Goal: Task Accomplishment & Management: Manage account settings

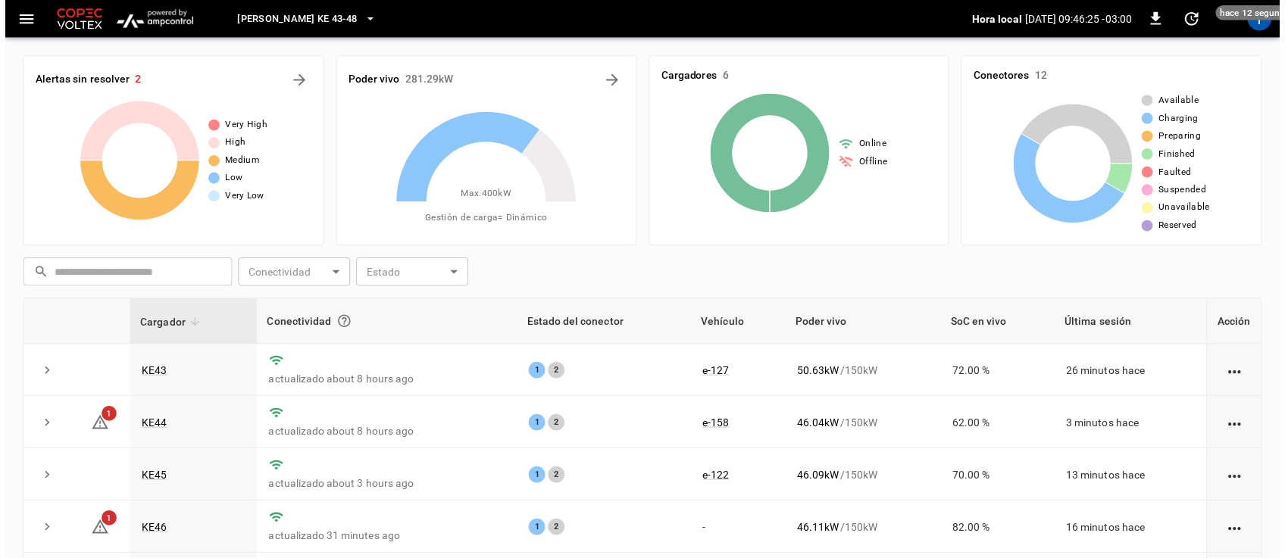
scroll to position [159, 0]
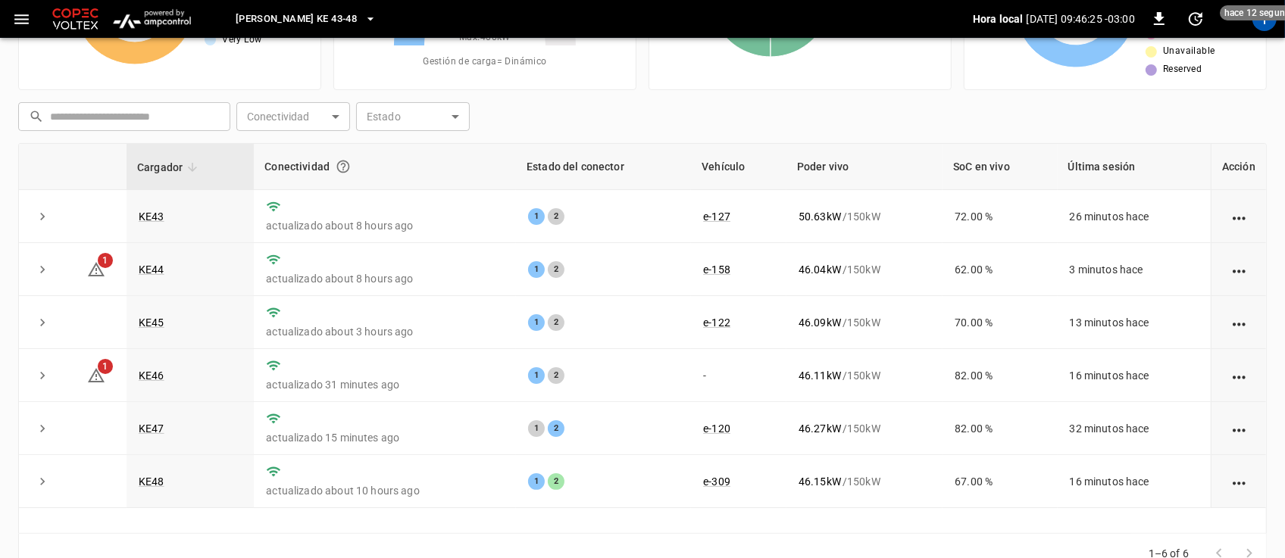
click at [153, 430] on link "KE47" at bounding box center [152, 429] width 26 height 12
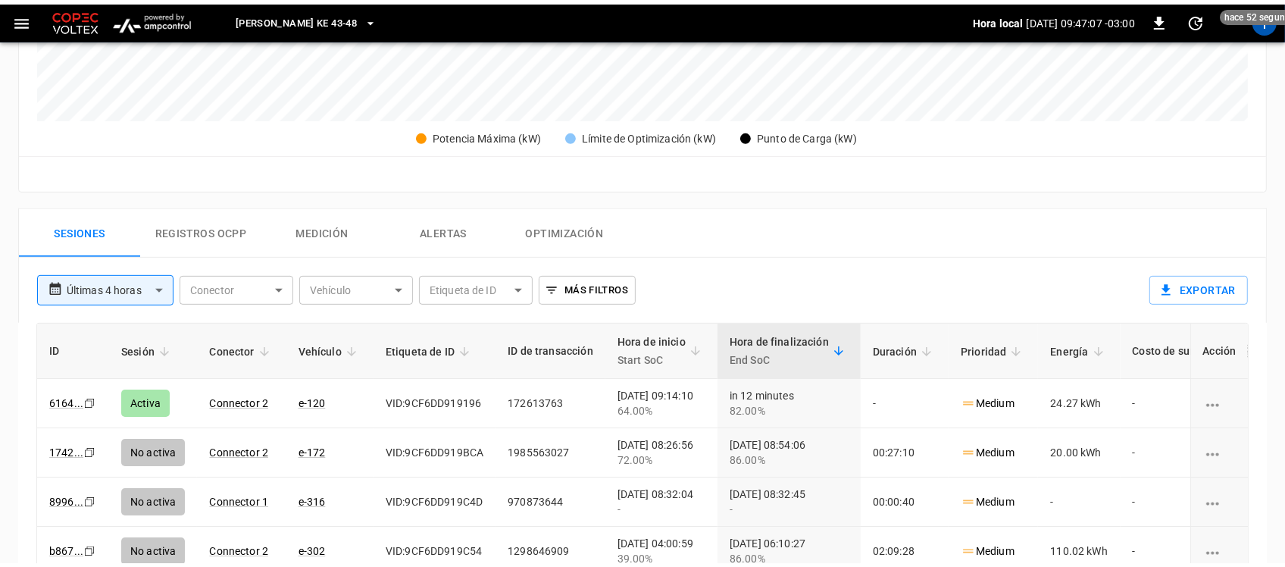
scroll to position [627, 0]
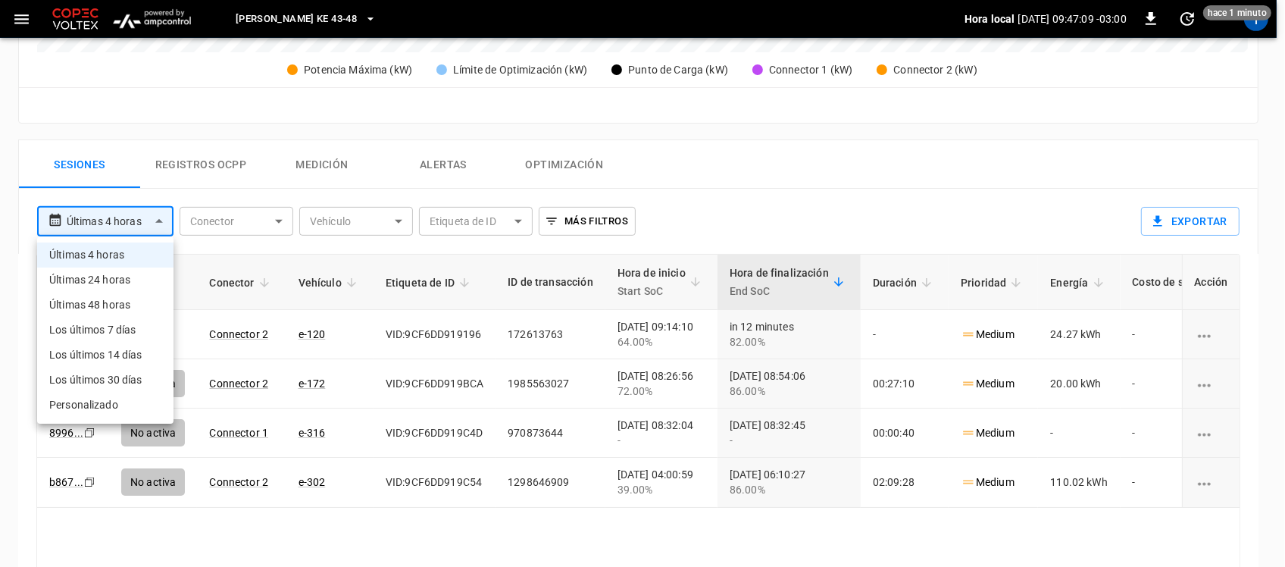
click at [155, 217] on body "**********" at bounding box center [642, 41] width 1285 height 1336
click at [125, 270] on li "Últimas 24 horas" at bounding box center [105, 279] width 136 height 25
type input "**********"
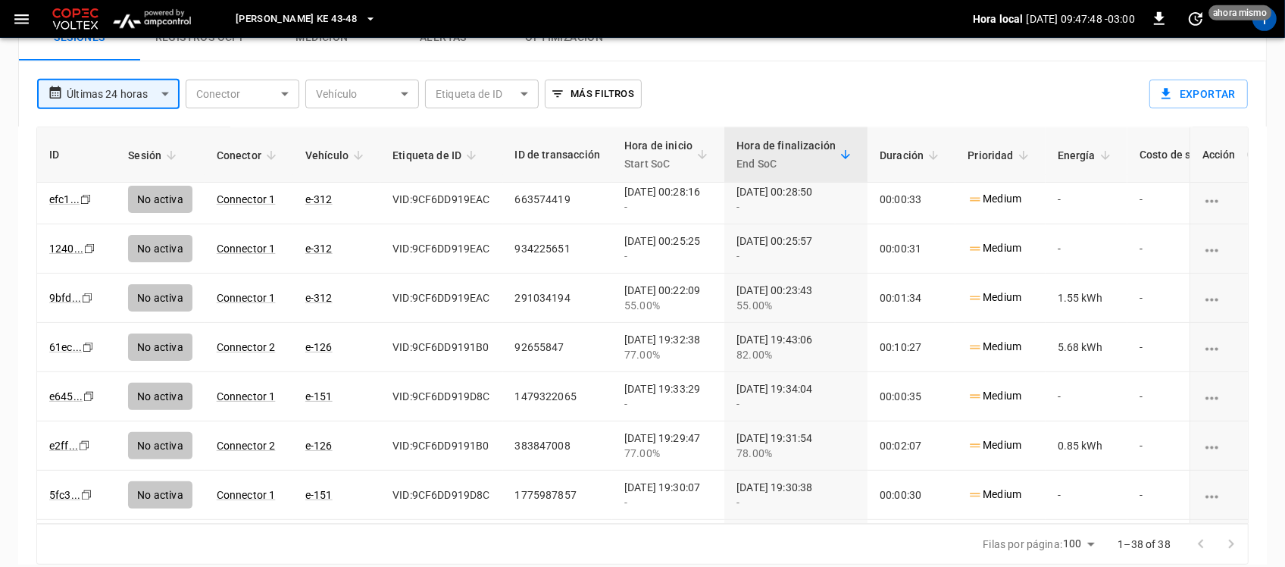
scroll to position [407, 0]
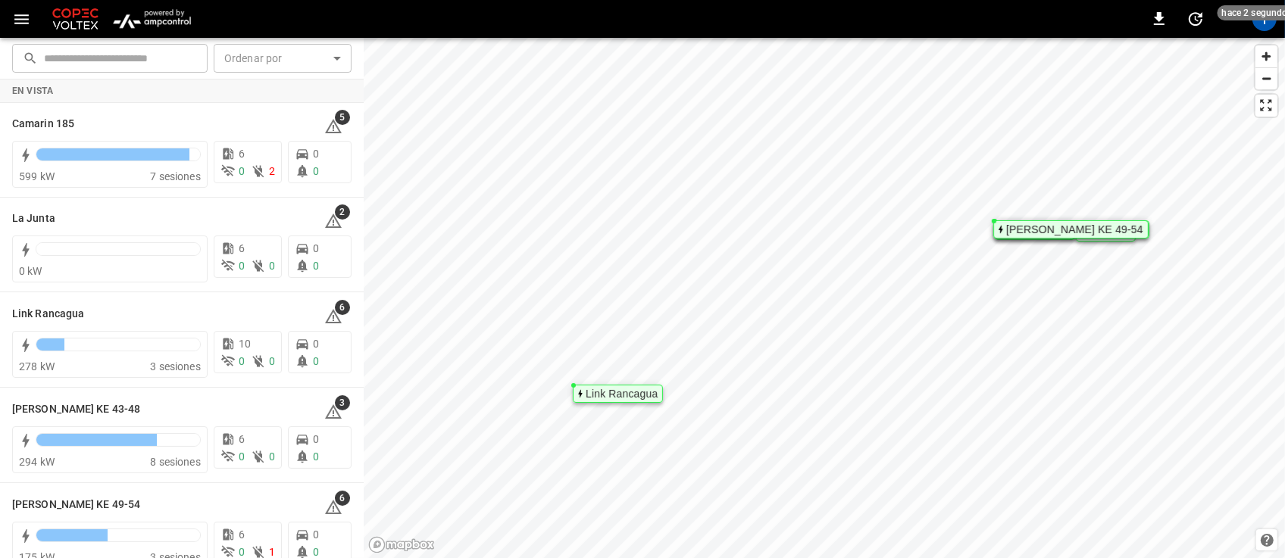
click at [157, 24] on img "menu" at bounding box center [152, 19] width 89 height 29
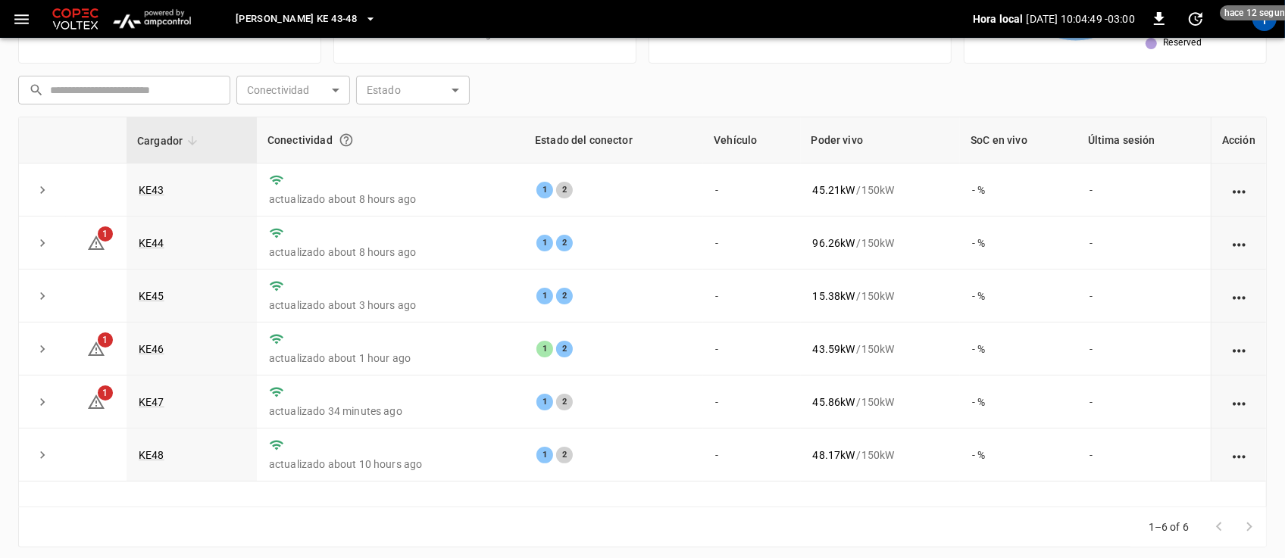
scroll to position [199, 0]
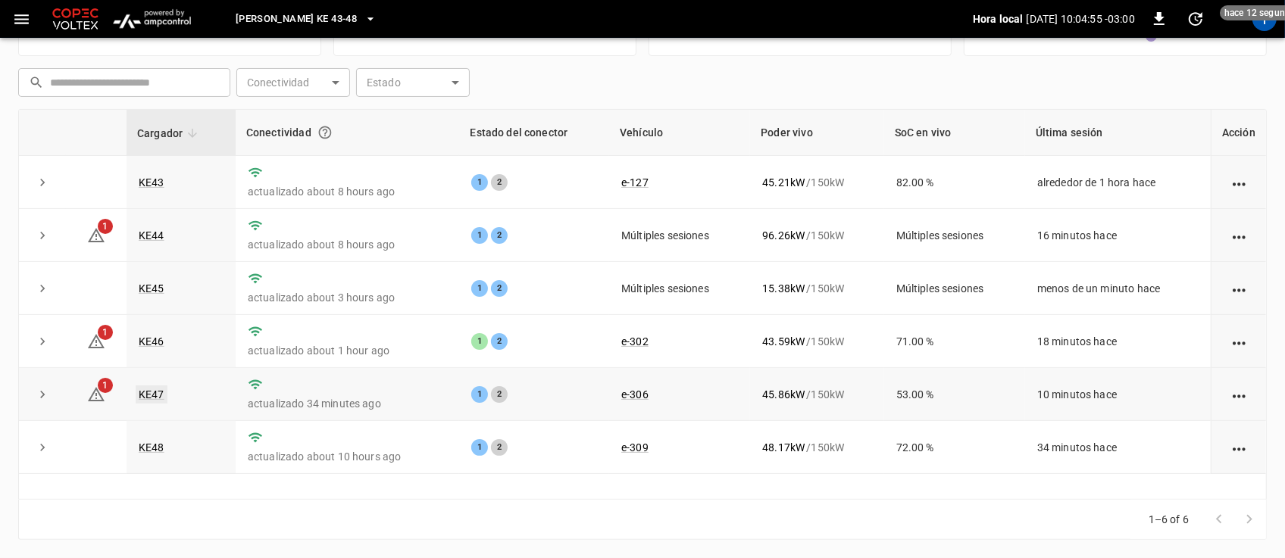
click at [148, 386] on link "KE47" at bounding box center [152, 395] width 32 height 18
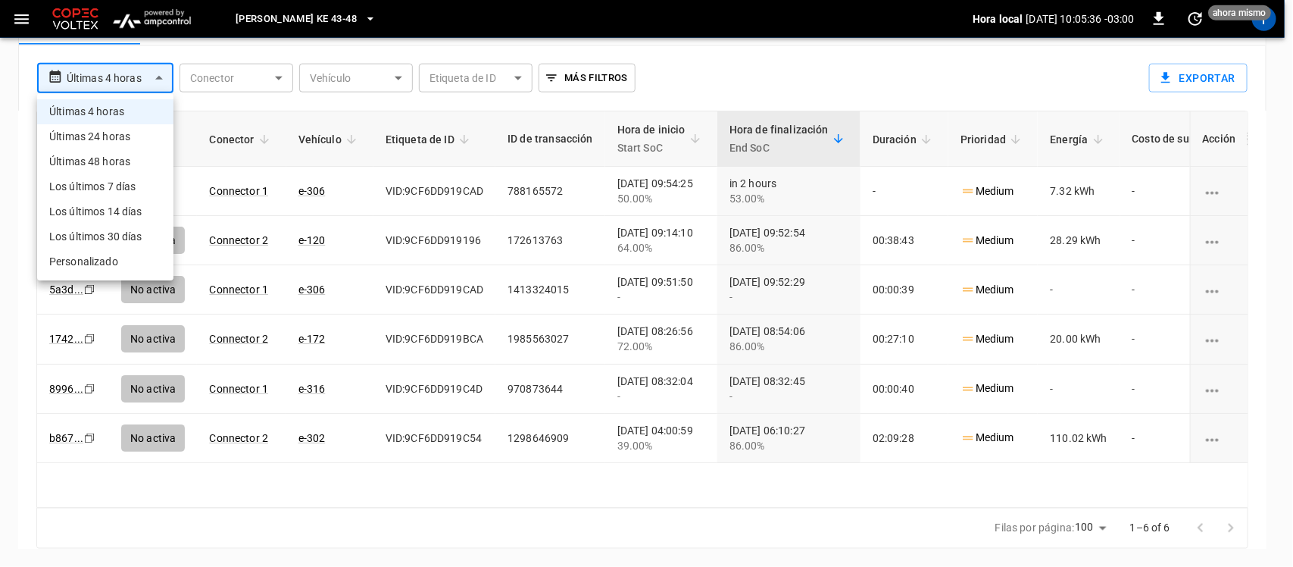
click at [133, 141] on li "Últimas 24 horas" at bounding box center [105, 136] width 136 height 25
type input "**********"
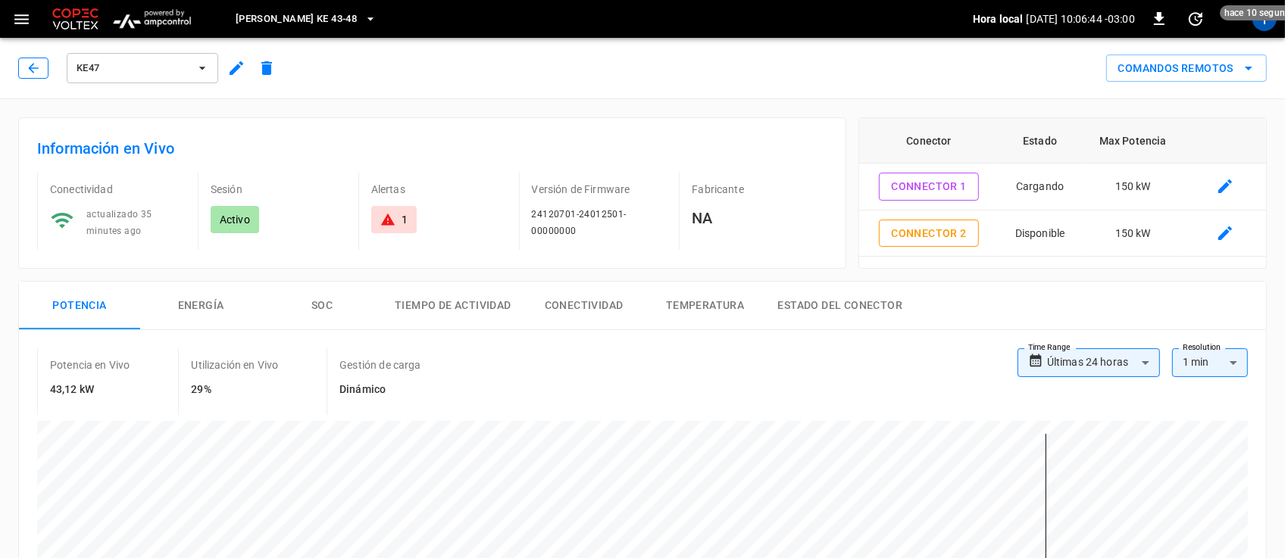
click at [23, 69] on button "button" at bounding box center [33, 68] width 30 height 21
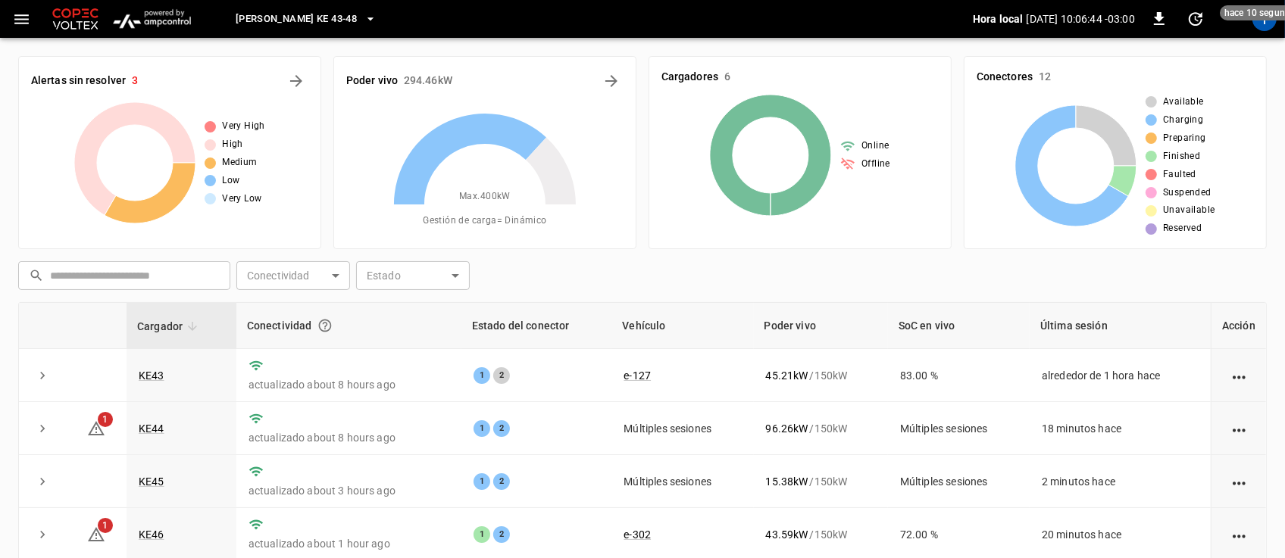
scroll to position [199, 0]
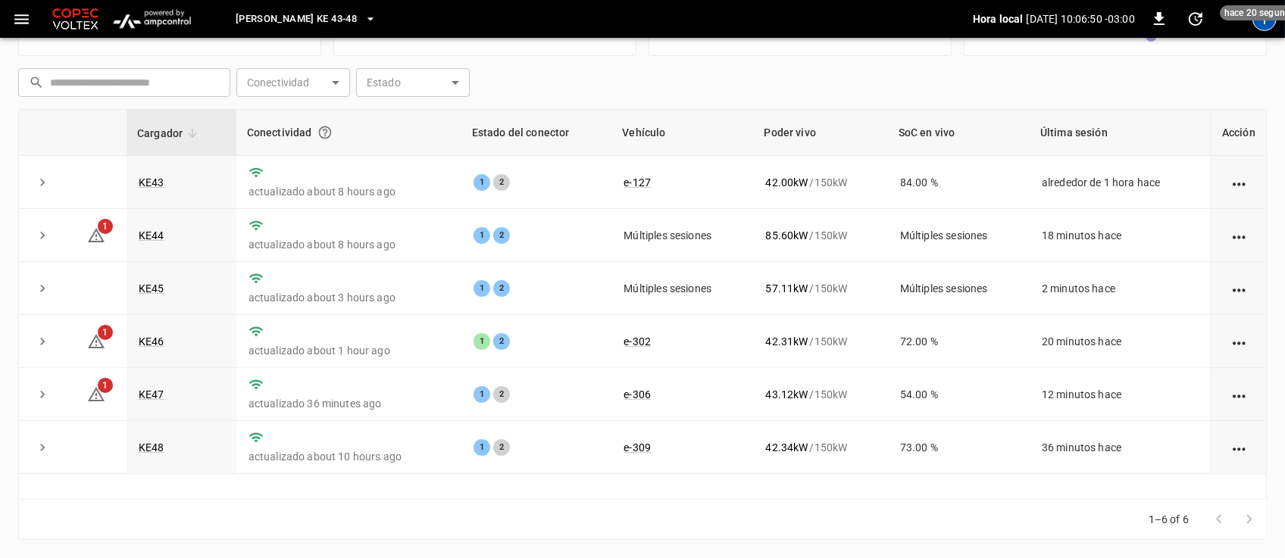
click at [1265, 23] on div "T" at bounding box center [1264, 19] width 24 height 24
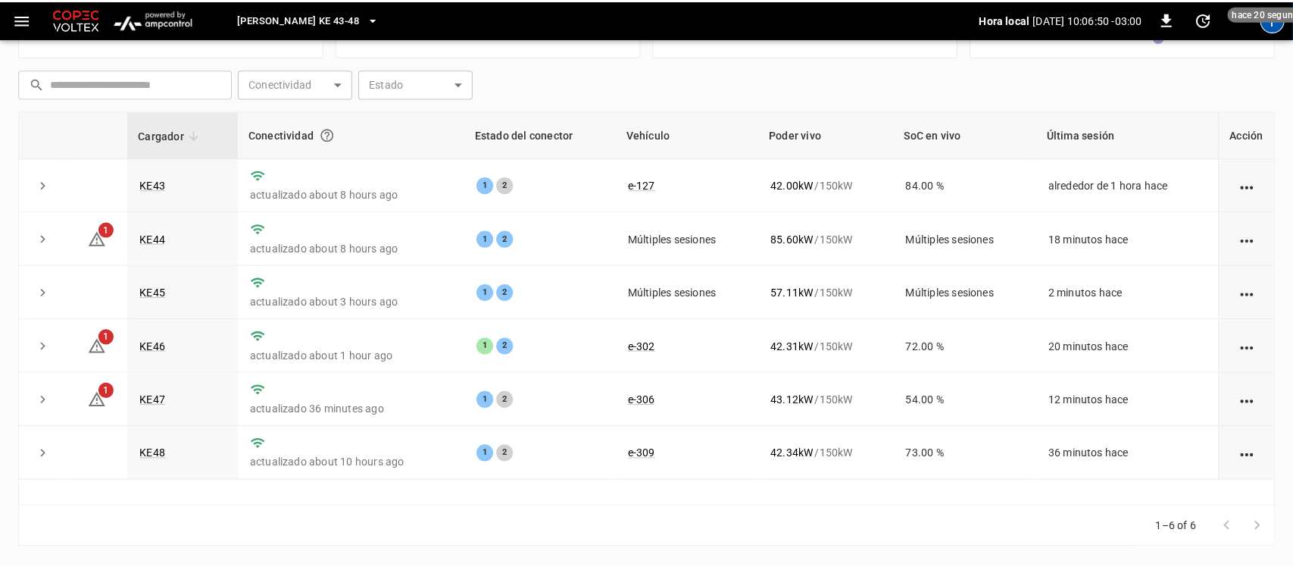
scroll to position [191, 0]
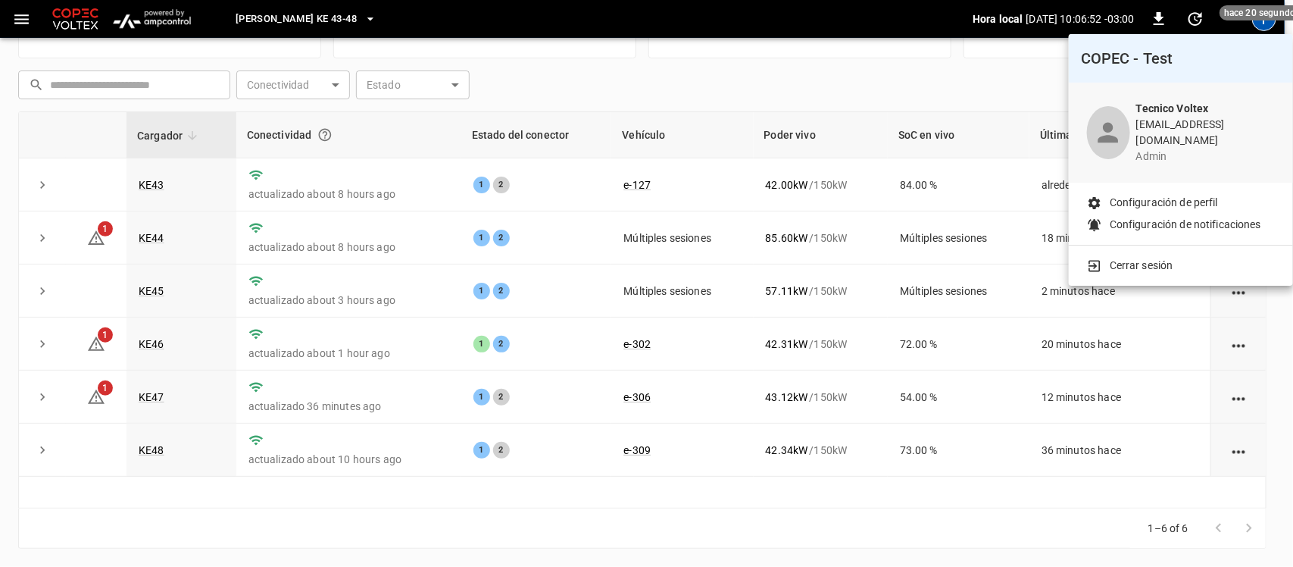
click at [1268, 17] on div at bounding box center [646, 283] width 1293 height 567
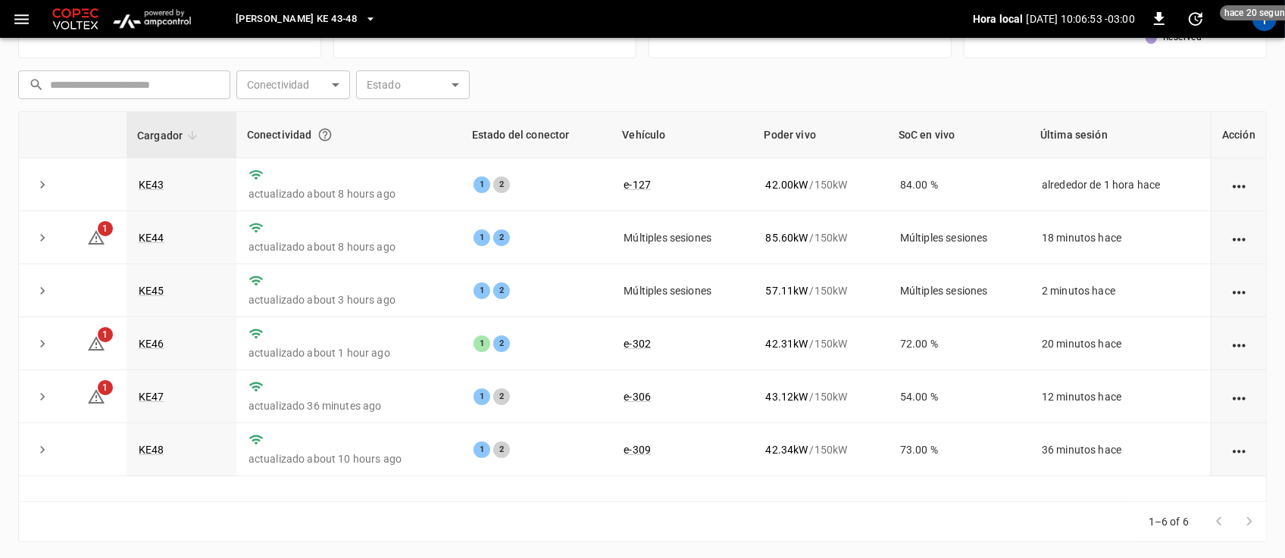
click at [345, 17] on button "[PERSON_NAME] KE 43-48" at bounding box center [306, 20] width 153 height 30
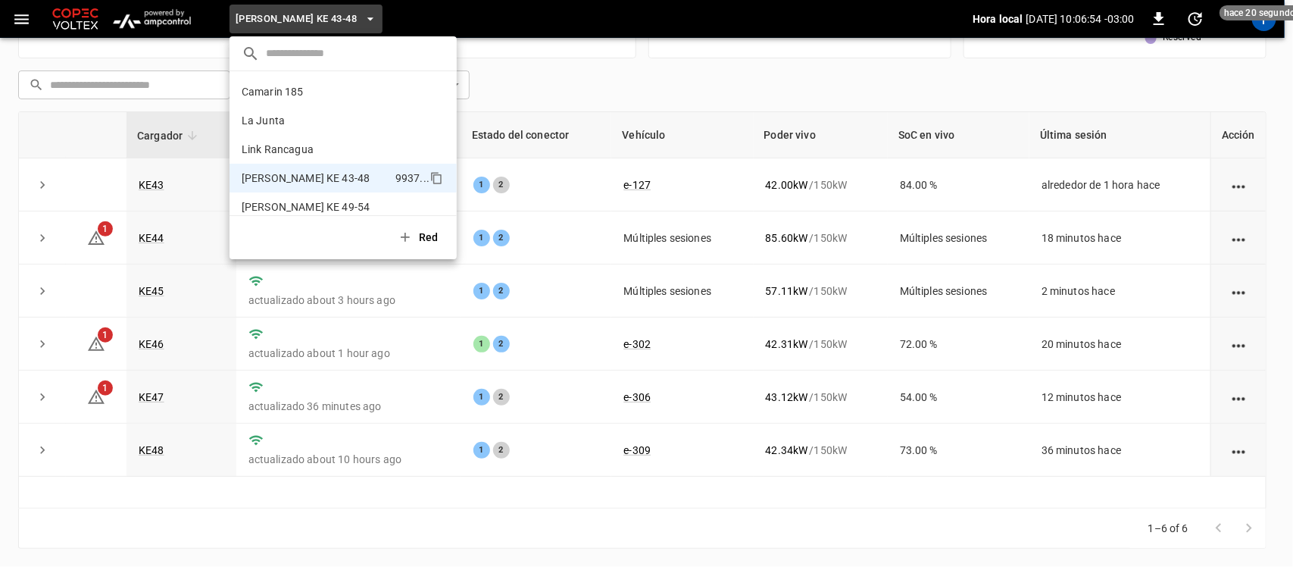
scroll to position [12, 0]
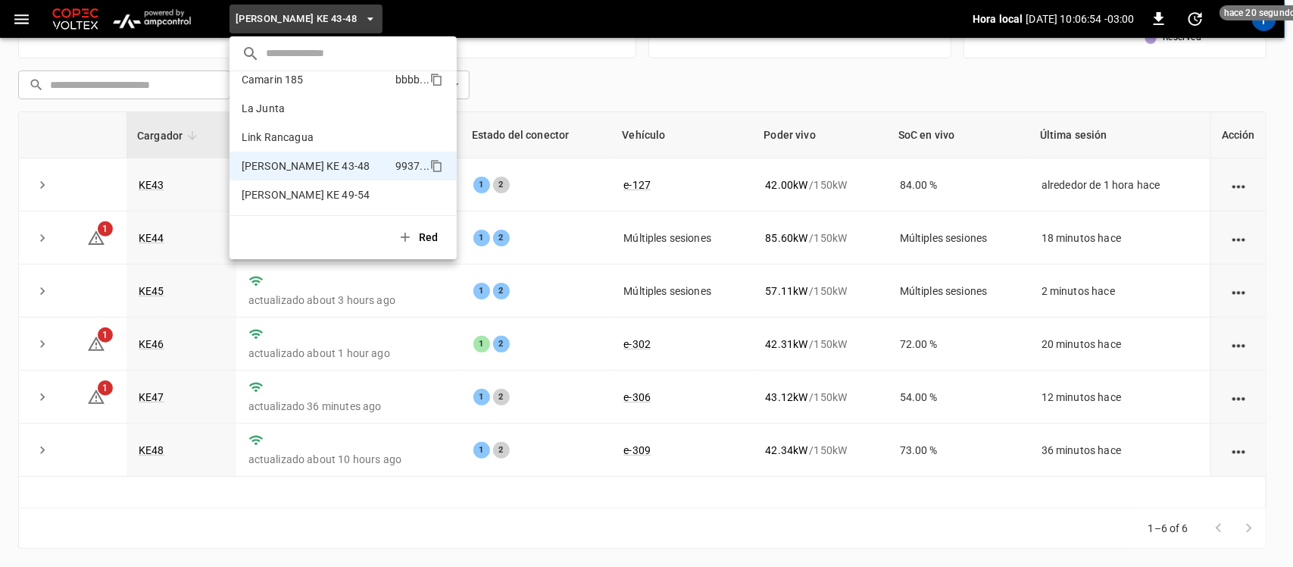
click at [307, 77] on p "Camarin 185" at bounding box center [316, 79] width 148 height 15
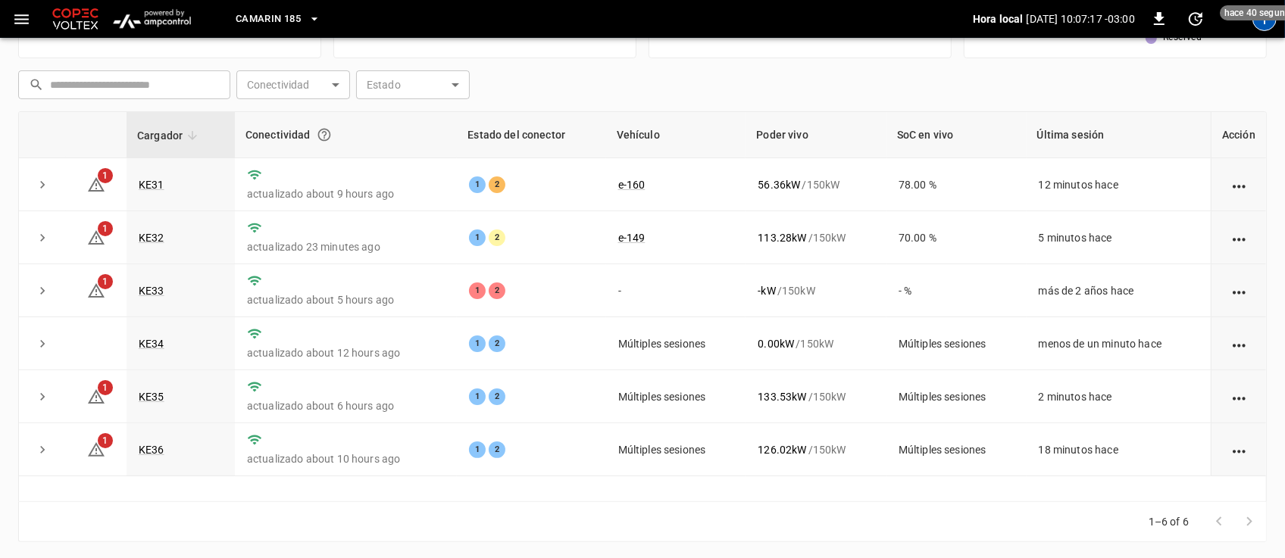
click at [1268, 21] on div "T" at bounding box center [1264, 19] width 24 height 24
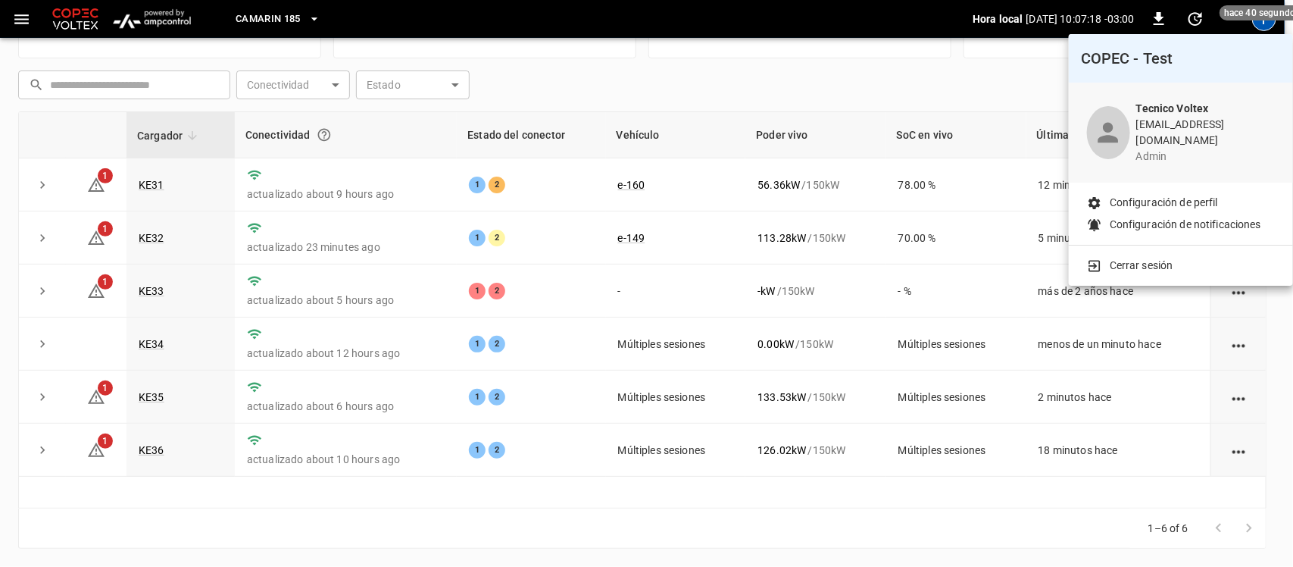
click at [1190, 258] on li "Cerrar sesión" at bounding box center [1181, 266] width 188 height 16
